Goal: Task Accomplishment & Management: Manage account settings

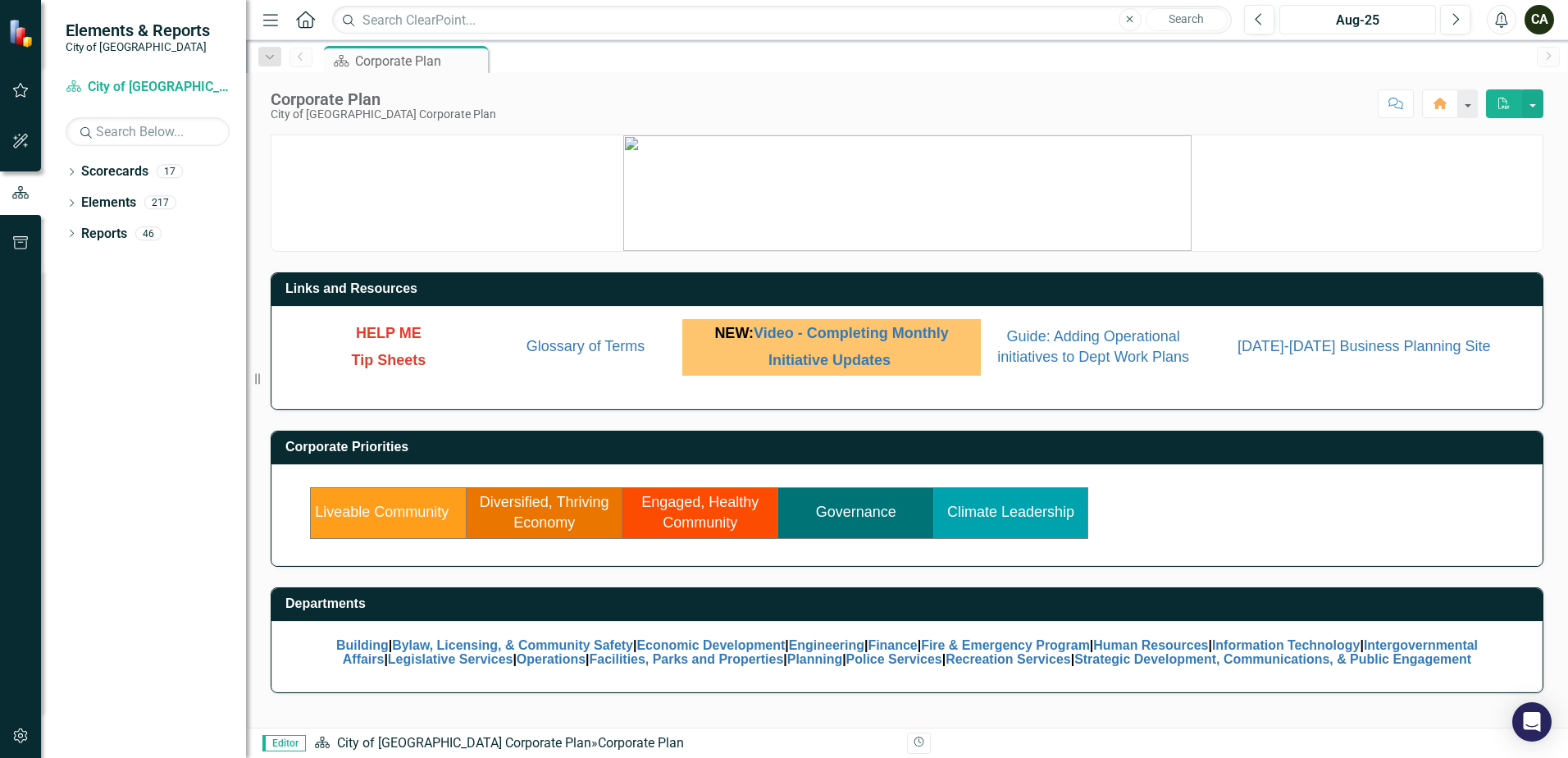
click at [1356, 11] on div "Aug-25" at bounding box center [1358, 20] width 145 height 20
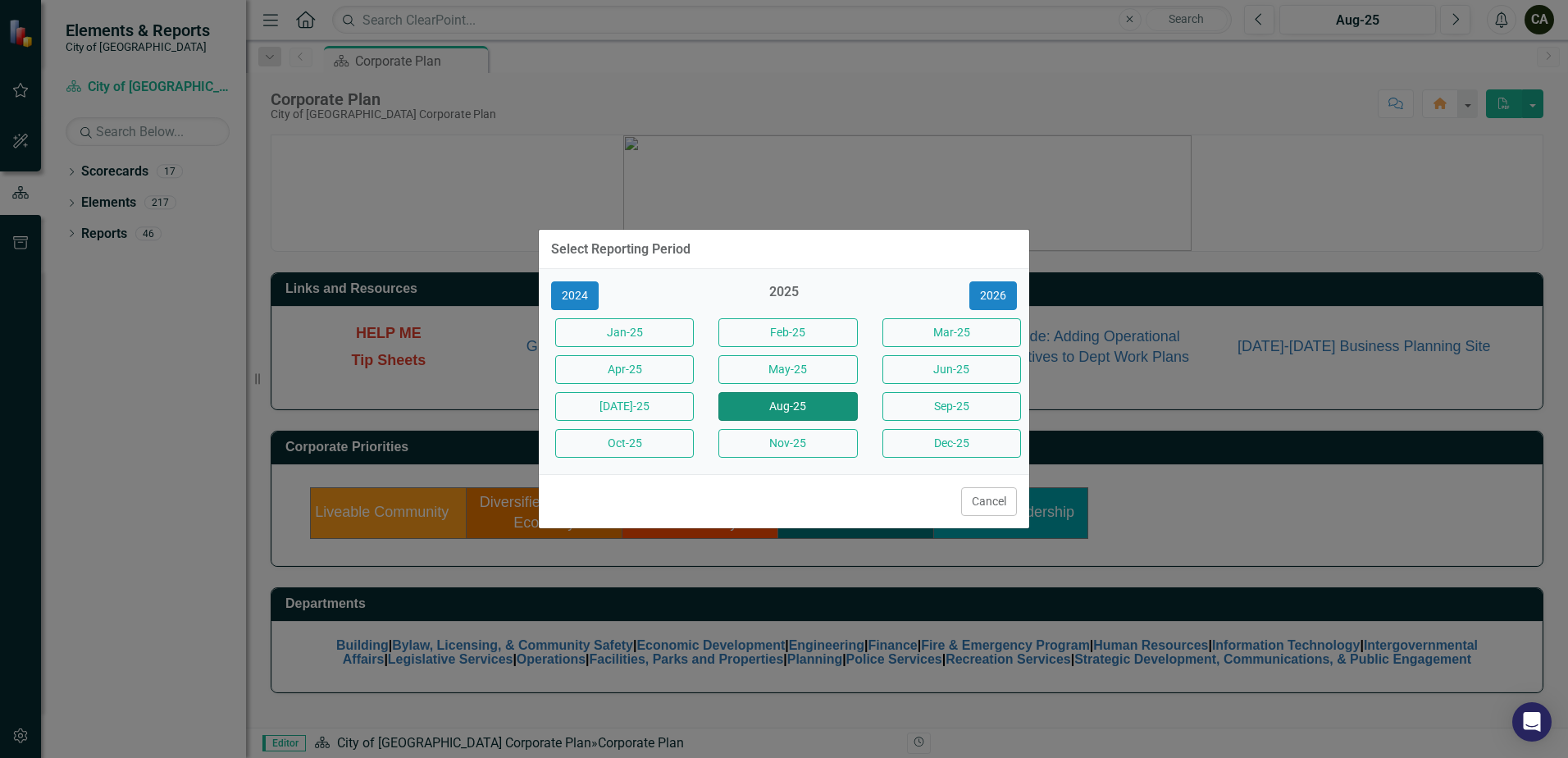
click at [795, 402] on button "Aug-25" at bounding box center [787, 407] width 138 height 29
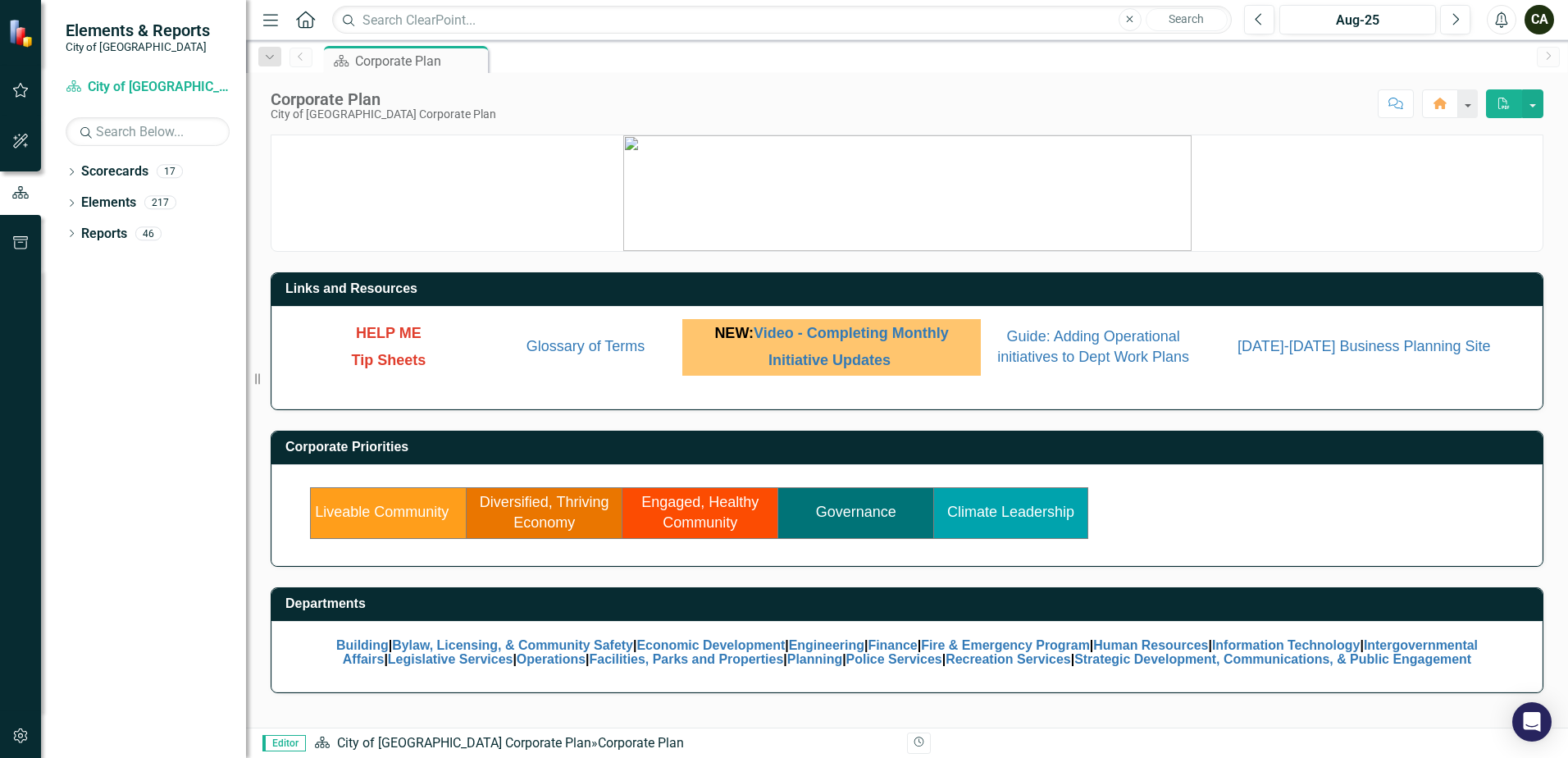
click at [846, 510] on link "Governance" at bounding box center [856, 512] width 80 height 16
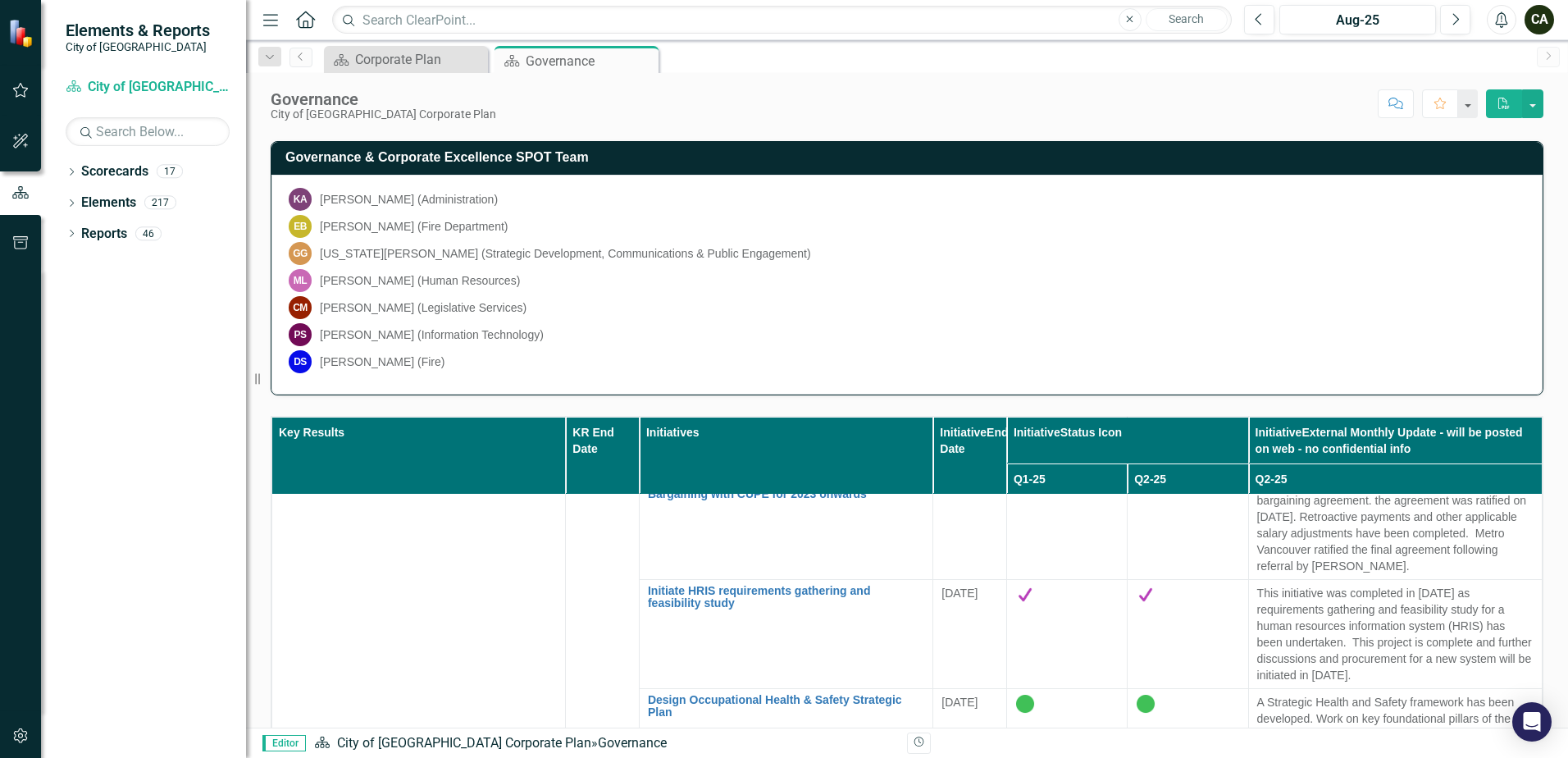
scroll to position [4326, 0]
click at [0, 0] on icon "Close" at bounding box center [0, 0] width 0 height 0
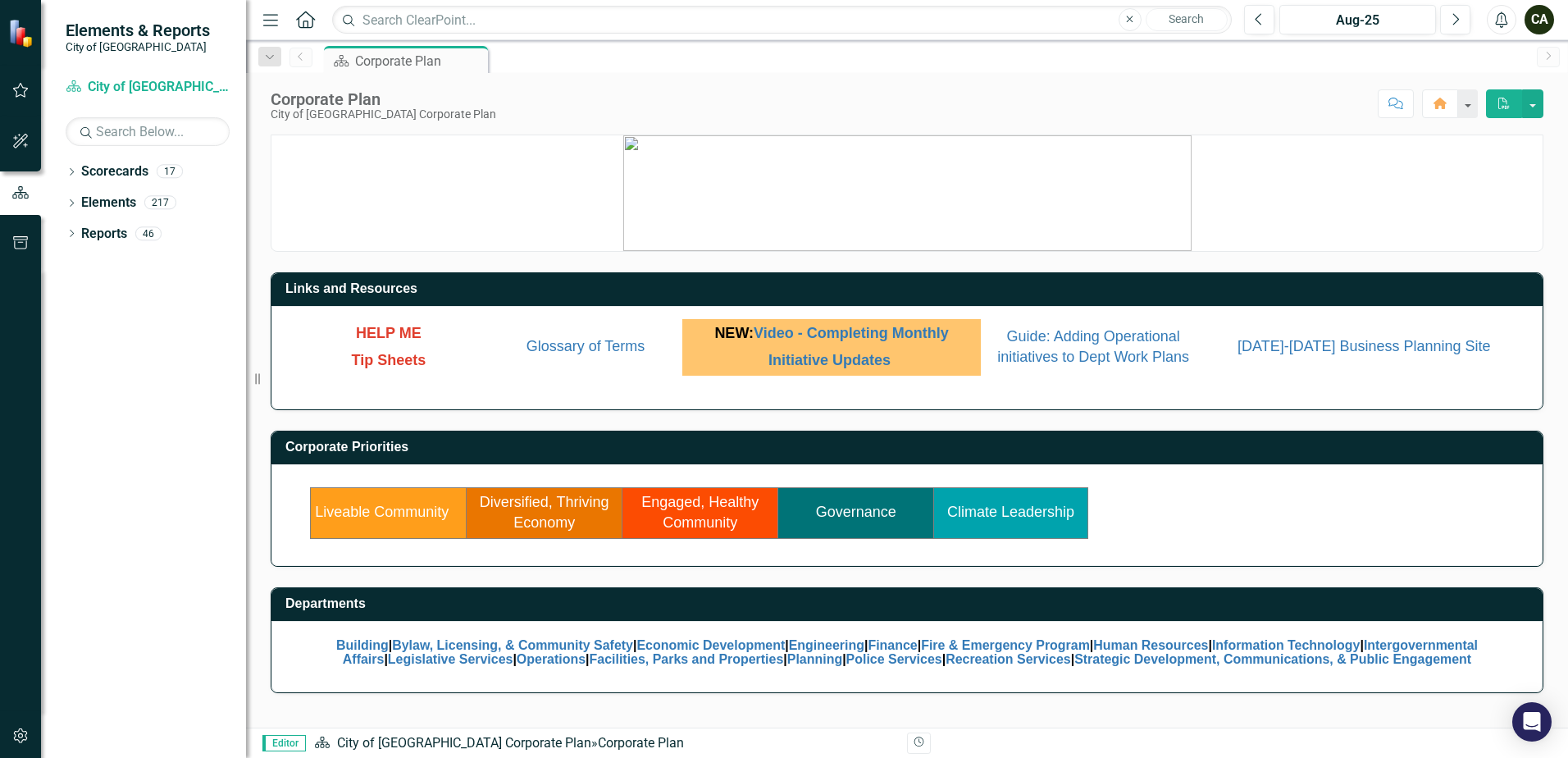
click at [531, 507] on link "Diversified, Thriving Economy" at bounding box center [545, 513] width 130 height 38
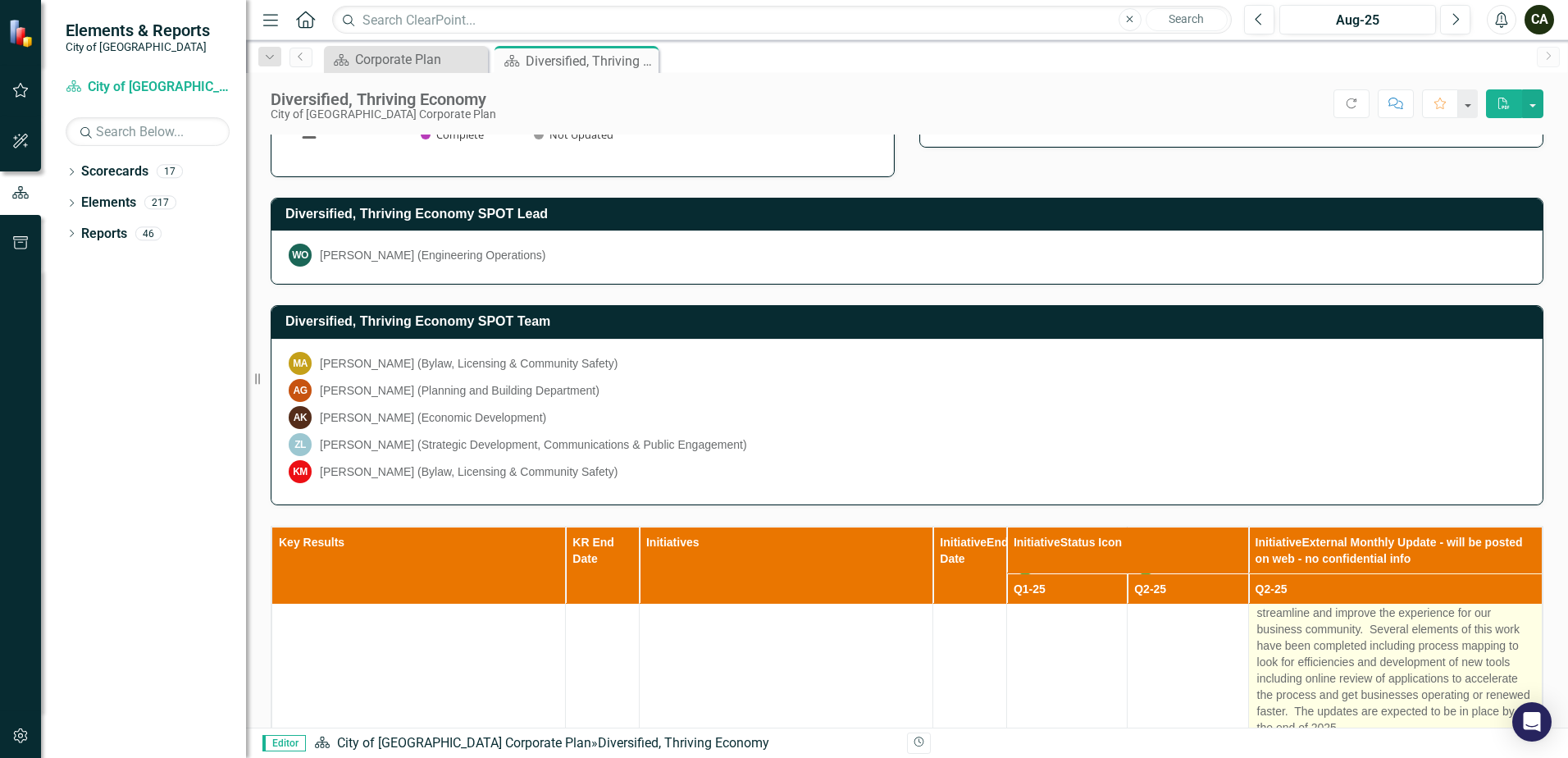
scroll to position [656, 0]
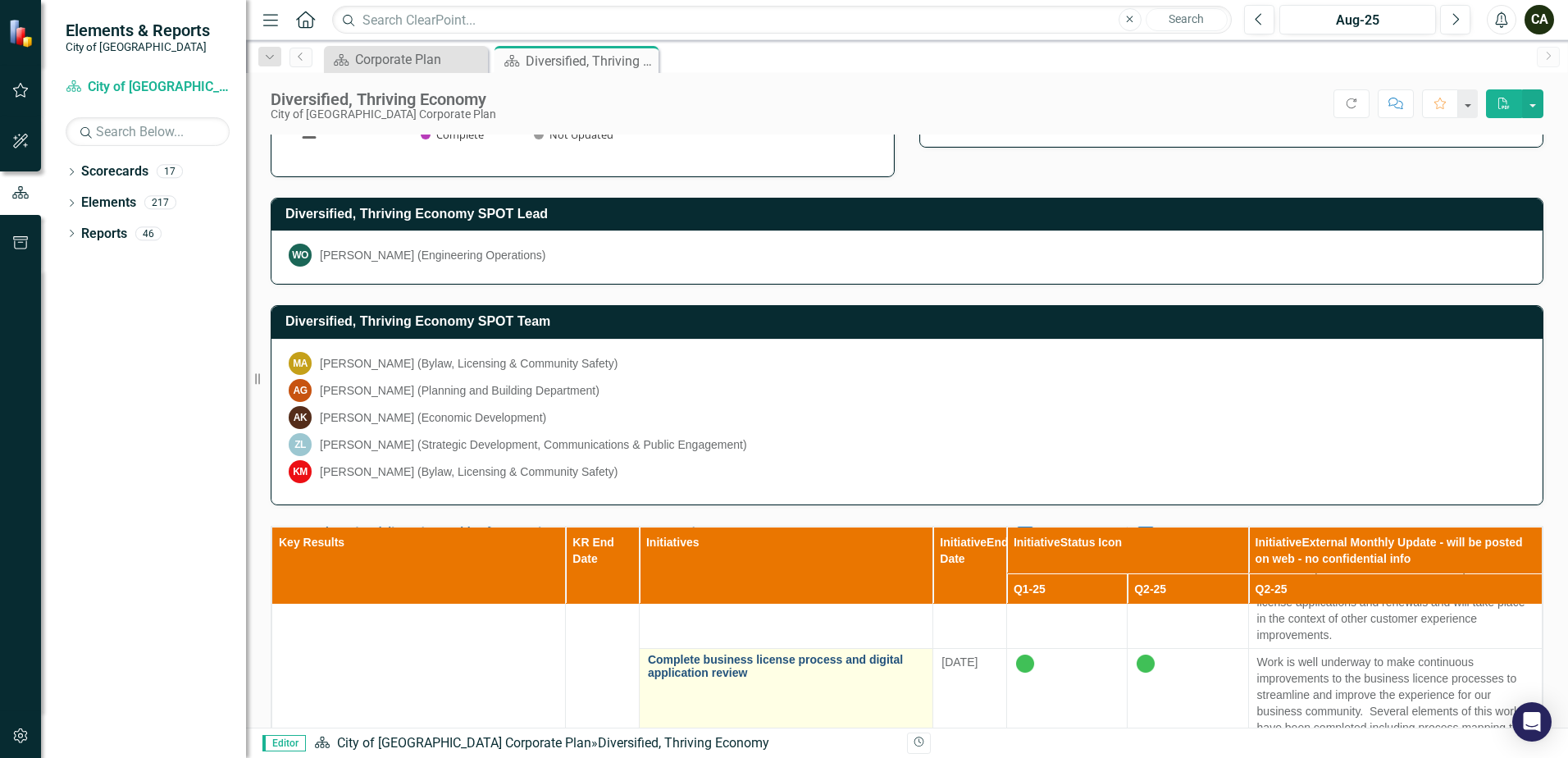
click at [689, 671] on link "Complete business license process and digital application review" at bounding box center [787, 667] width 277 height 26
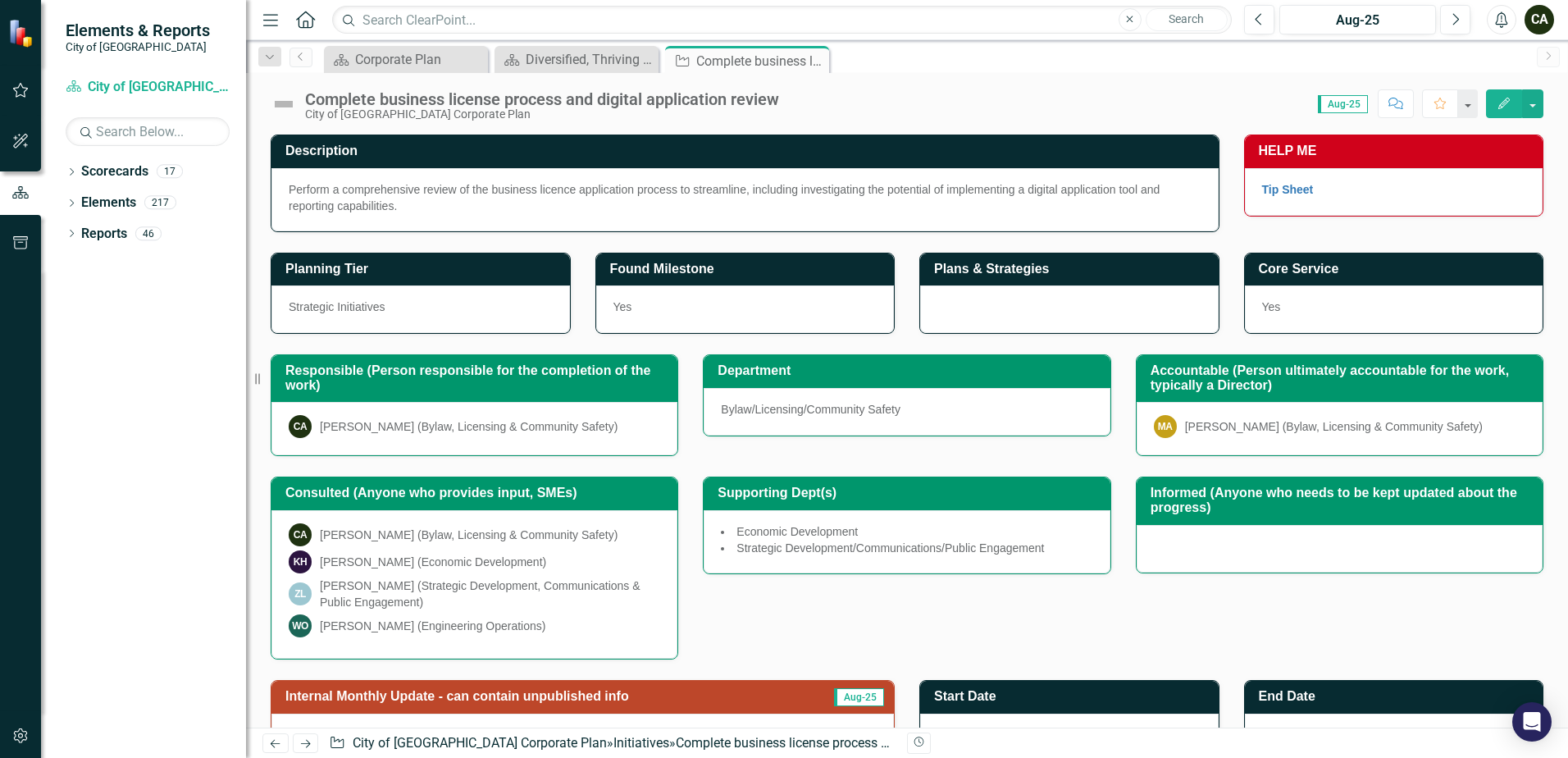
click at [281, 104] on img at bounding box center [284, 104] width 26 height 26
click at [284, 105] on img at bounding box center [284, 104] width 26 height 26
click at [322, 102] on div "Complete business license process and digital application review" at bounding box center [541, 99] width 474 height 18
click at [281, 105] on img at bounding box center [284, 104] width 26 height 26
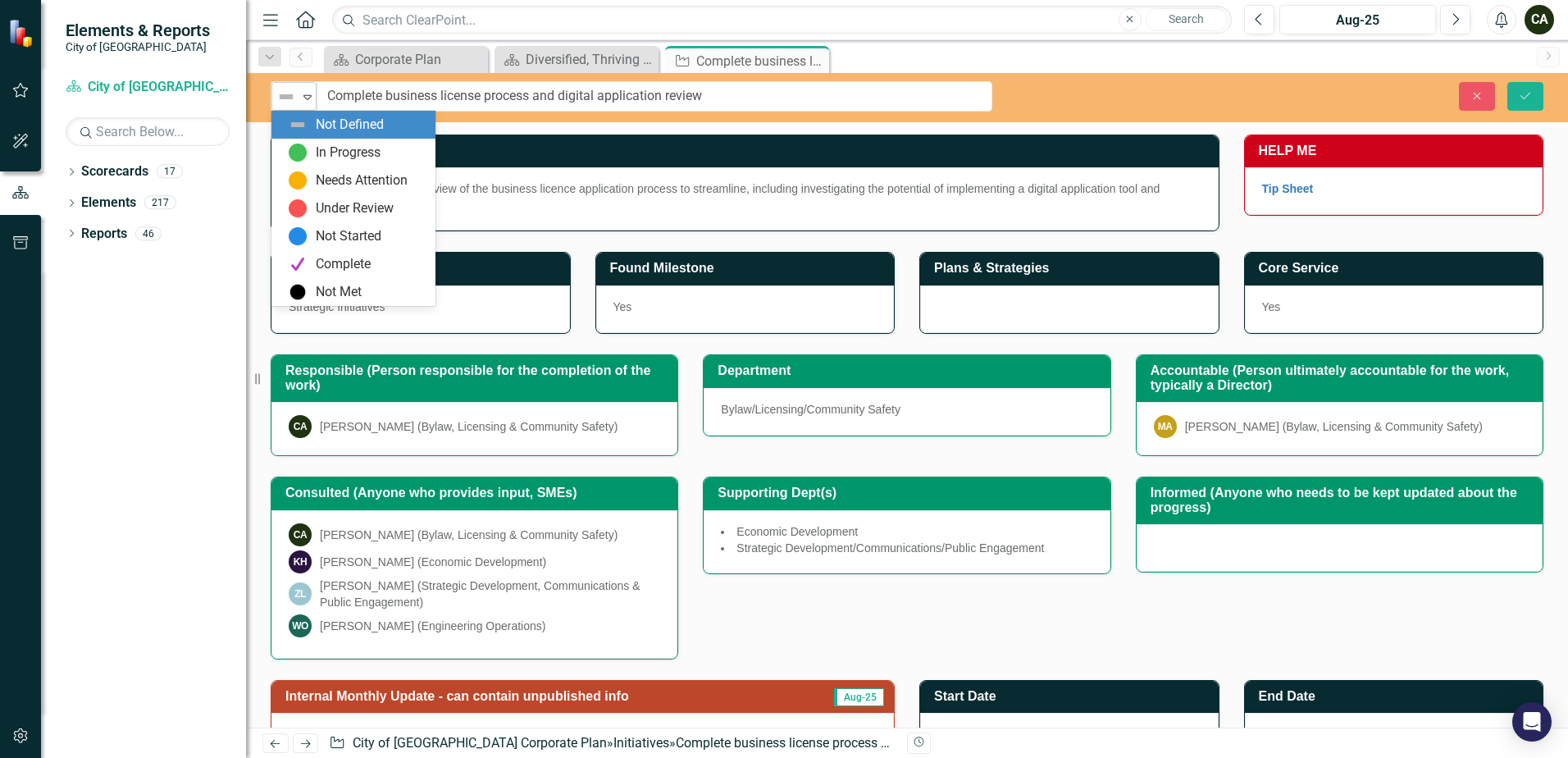
click at [303, 93] on icon "Expand" at bounding box center [307, 97] width 16 height 13
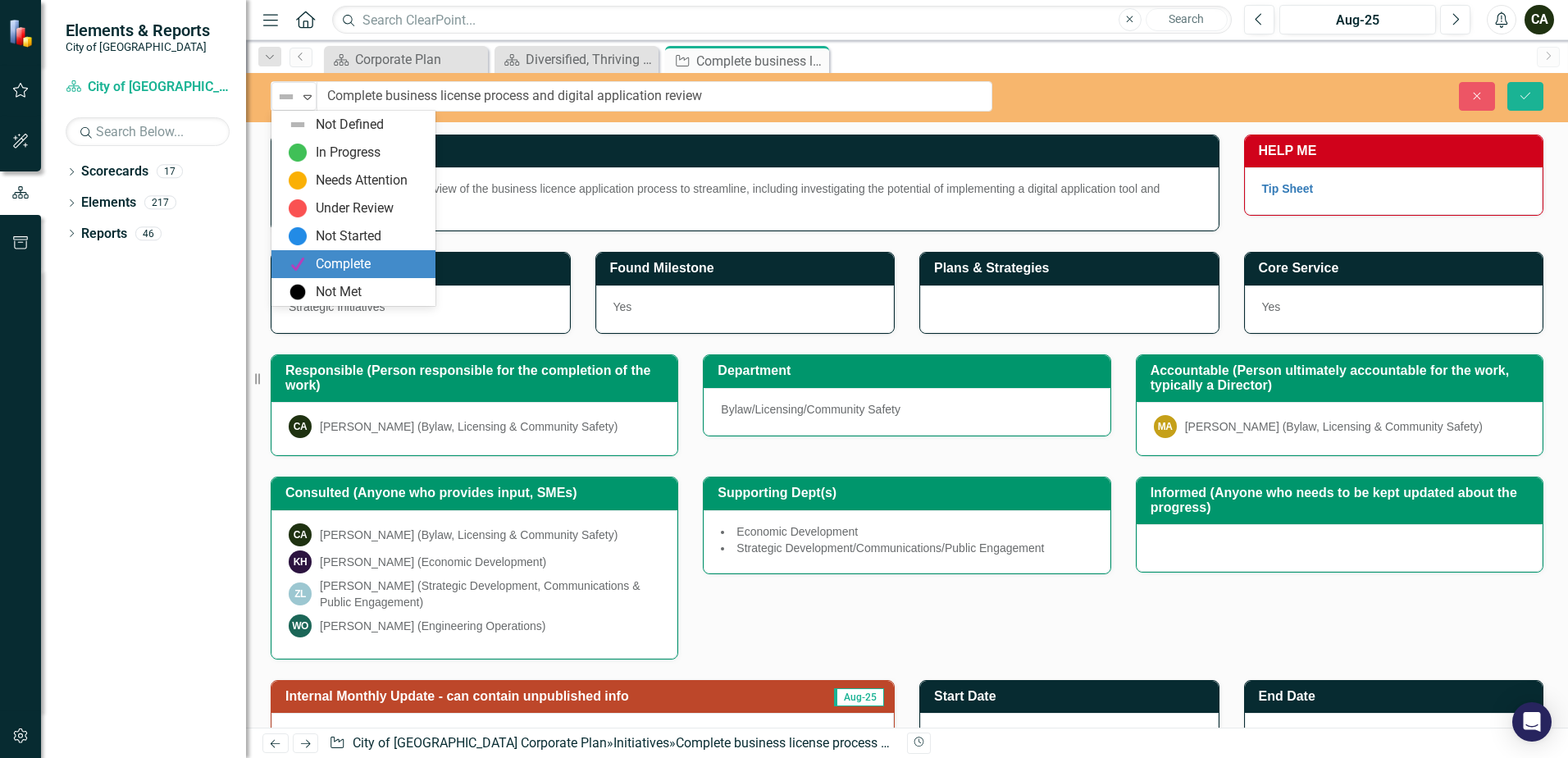
click at [336, 256] on div "Complete" at bounding box center [343, 265] width 55 height 19
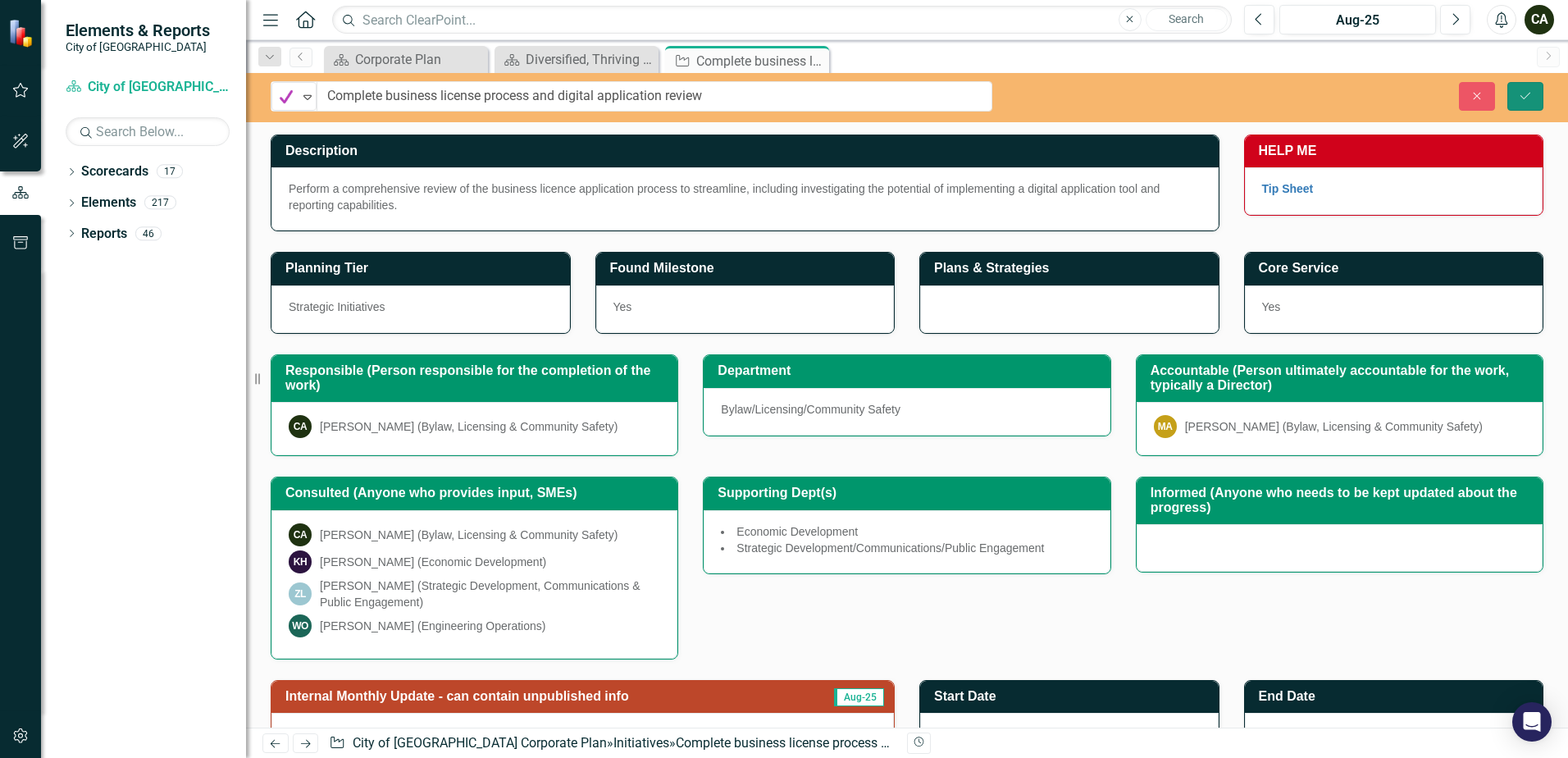
click at [1522, 95] on icon "Save" at bounding box center [1524, 96] width 15 height 11
